Goal: Transaction & Acquisition: Purchase product/service

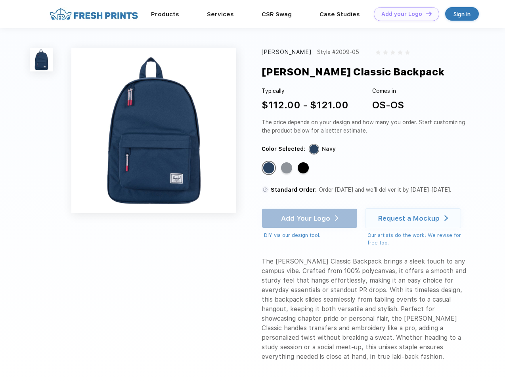
click at [404, 14] on link "Add your Logo Design Tool" at bounding box center [406, 14] width 65 height 14
click at [0, 0] on div "Design Tool" at bounding box center [0, 0] width 0 height 0
click at [426, 13] on link "Add your Logo Design Tool" at bounding box center [406, 14] width 65 height 14
click at [42, 59] on img at bounding box center [41, 59] width 23 height 23
click at [270, 168] on div "Standard Color" at bounding box center [268, 167] width 11 height 11
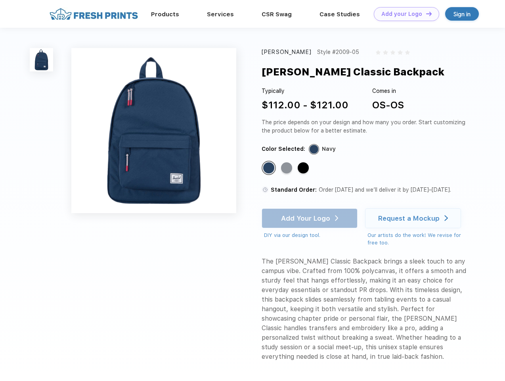
click at [288, 168] on div "Standard Color" at bounding box center [286, 167] width 11 height 11
click at [304, 168] on div "Standard Color" at bounding box center [303, 167] width 11 height 11
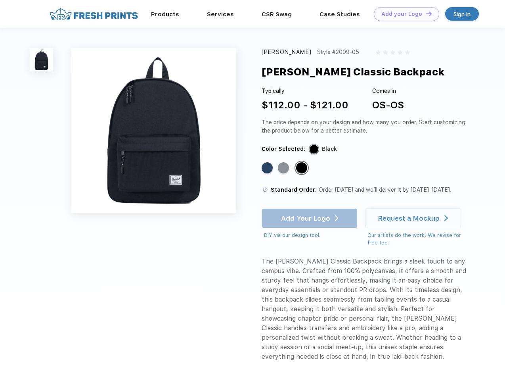
click at [311, 218] on div "Add Your Logo DIY via our design tool. Ah shoot! This product isn't up in our d…" at bounding box center [310, 223] width 96 height 31
click at [415, 218] on div "Request a Mockup" at bounding box center [408, 218] width 61 height 8
